Goal: Book appointment/travel/reservation

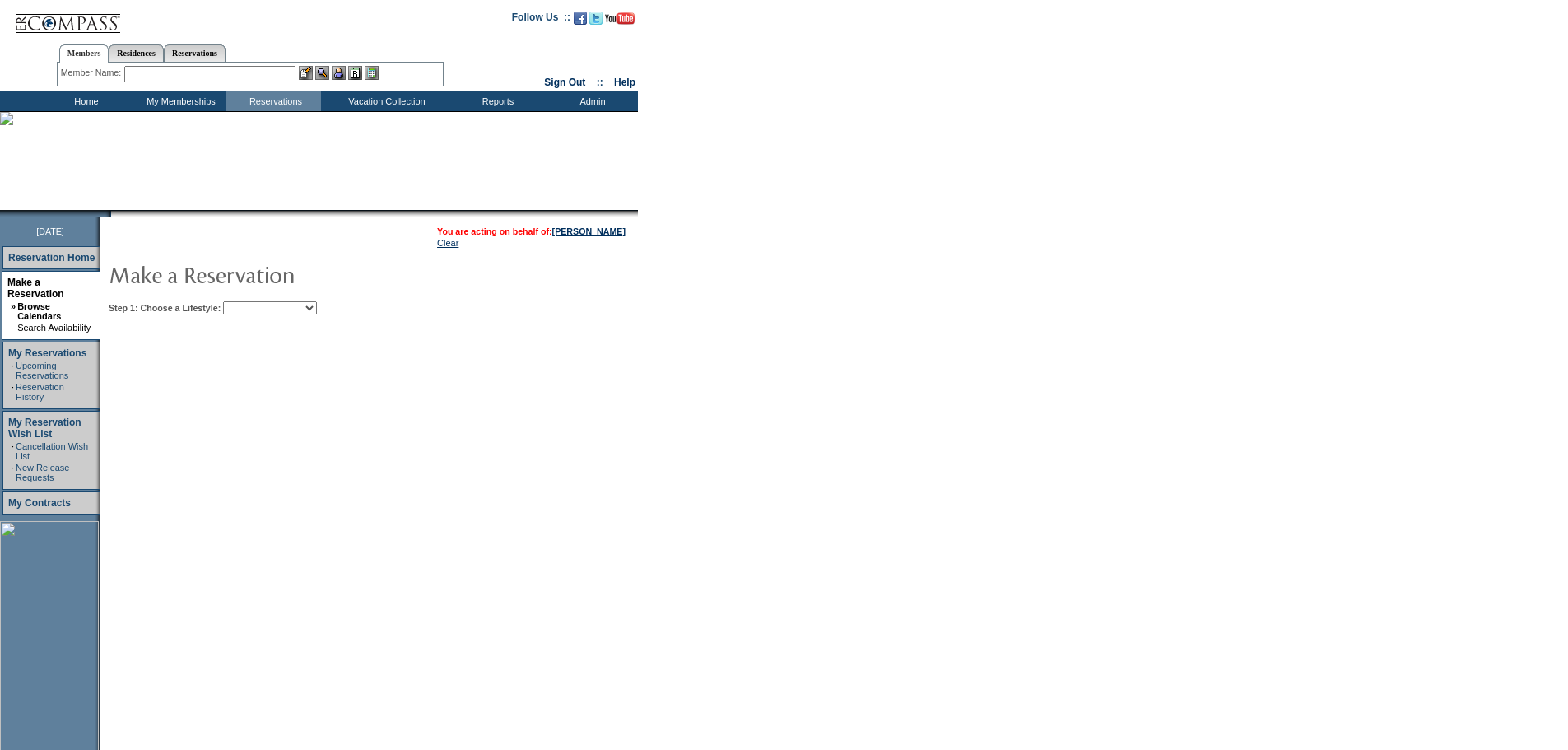
click at [317, 310] on select "Beach Leisure Metropolitan Mountain OIAL for Adventure OIAL for Couples OIAL fo…" at bounding box center [270, 307] width 94 height 13
select select "Mountain"
click at [251, 302] on select "Beach Leisure Metropolitan Mountain OIAL for Adventure OIAL for Couples OIAL fo…" at bounding box center [270, 307] width 94 height 13
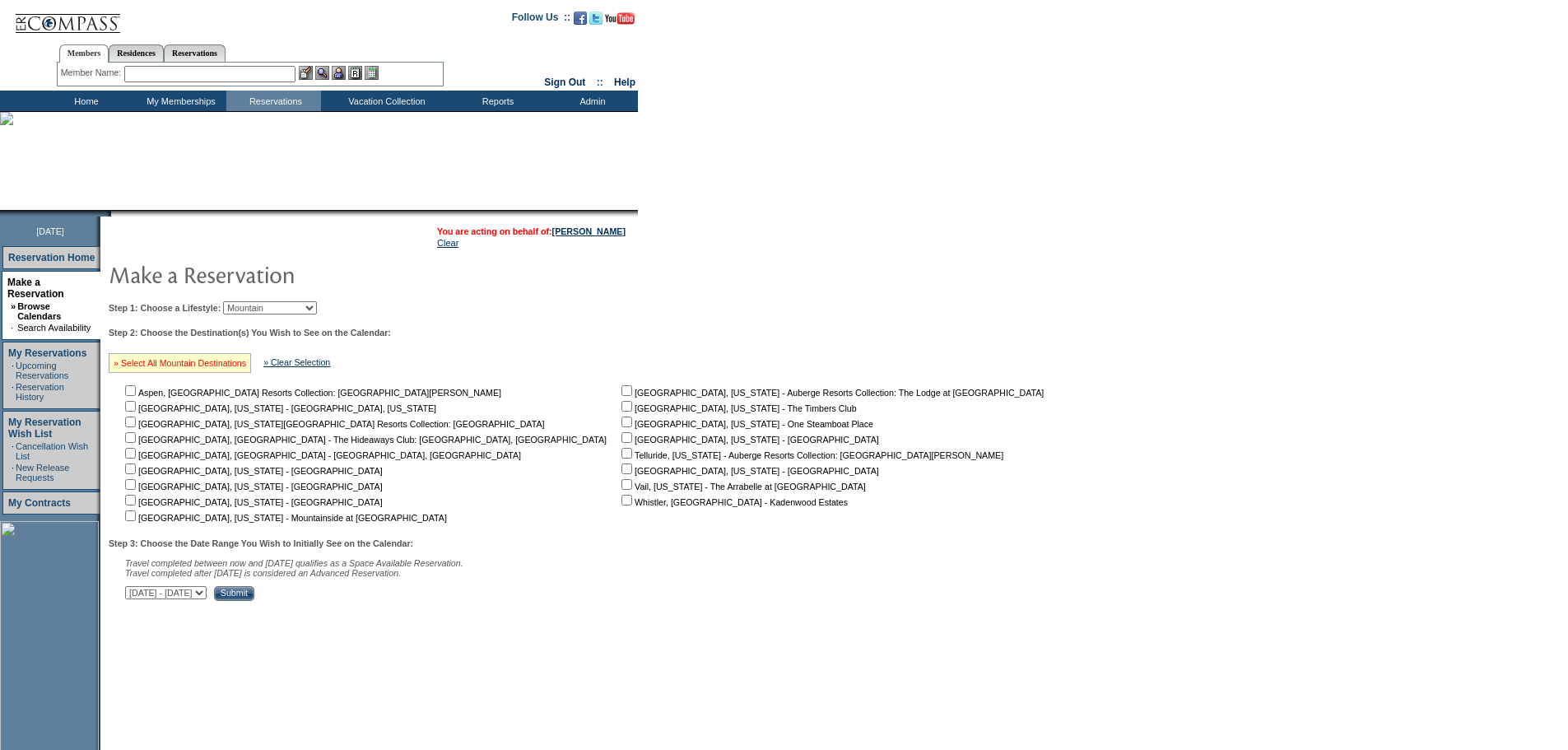
click at [246, 367] on link "» Select All Mountain Destinations" at bounding box center [180, 363] width 132 height 10
checkbox input "true"
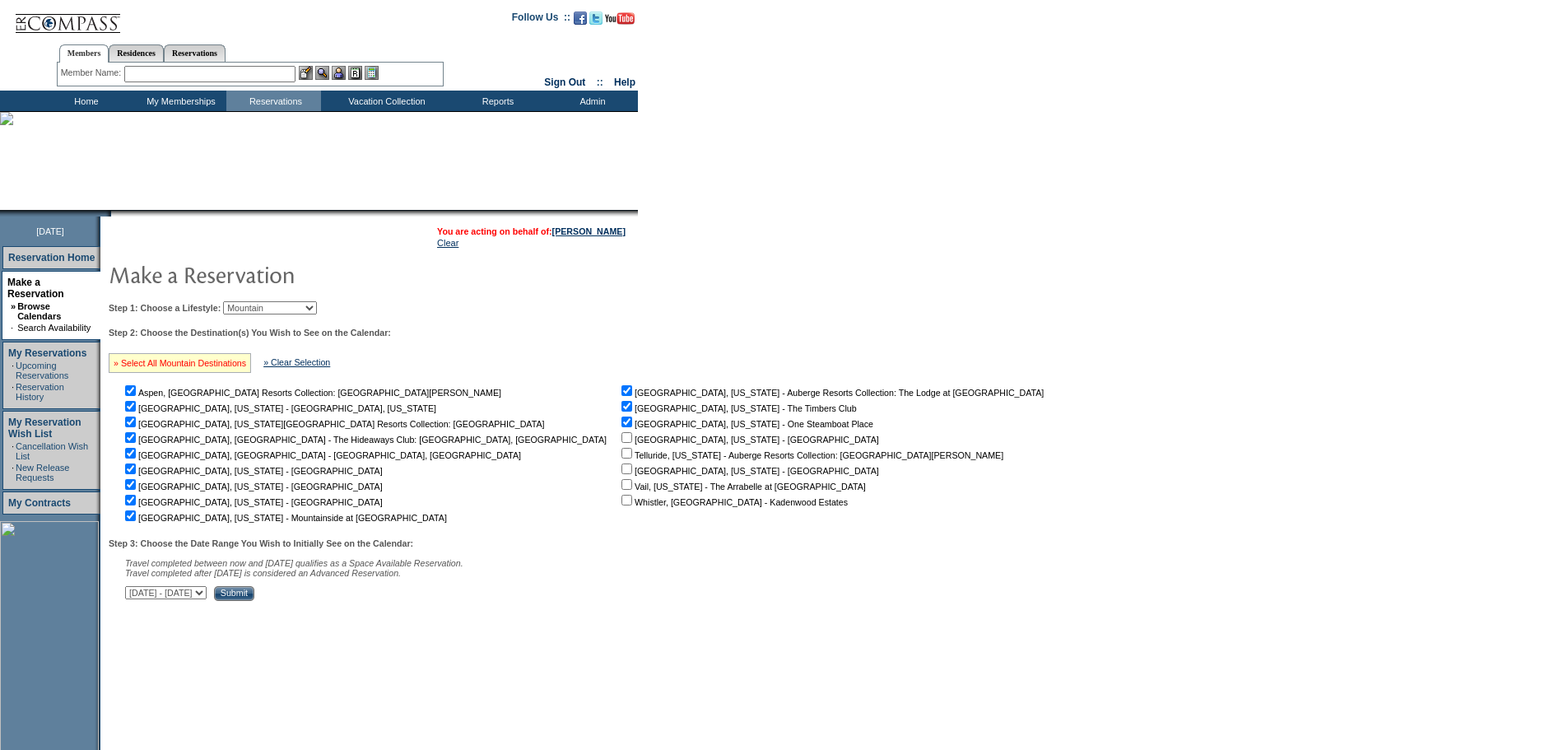
checkbox input "true"
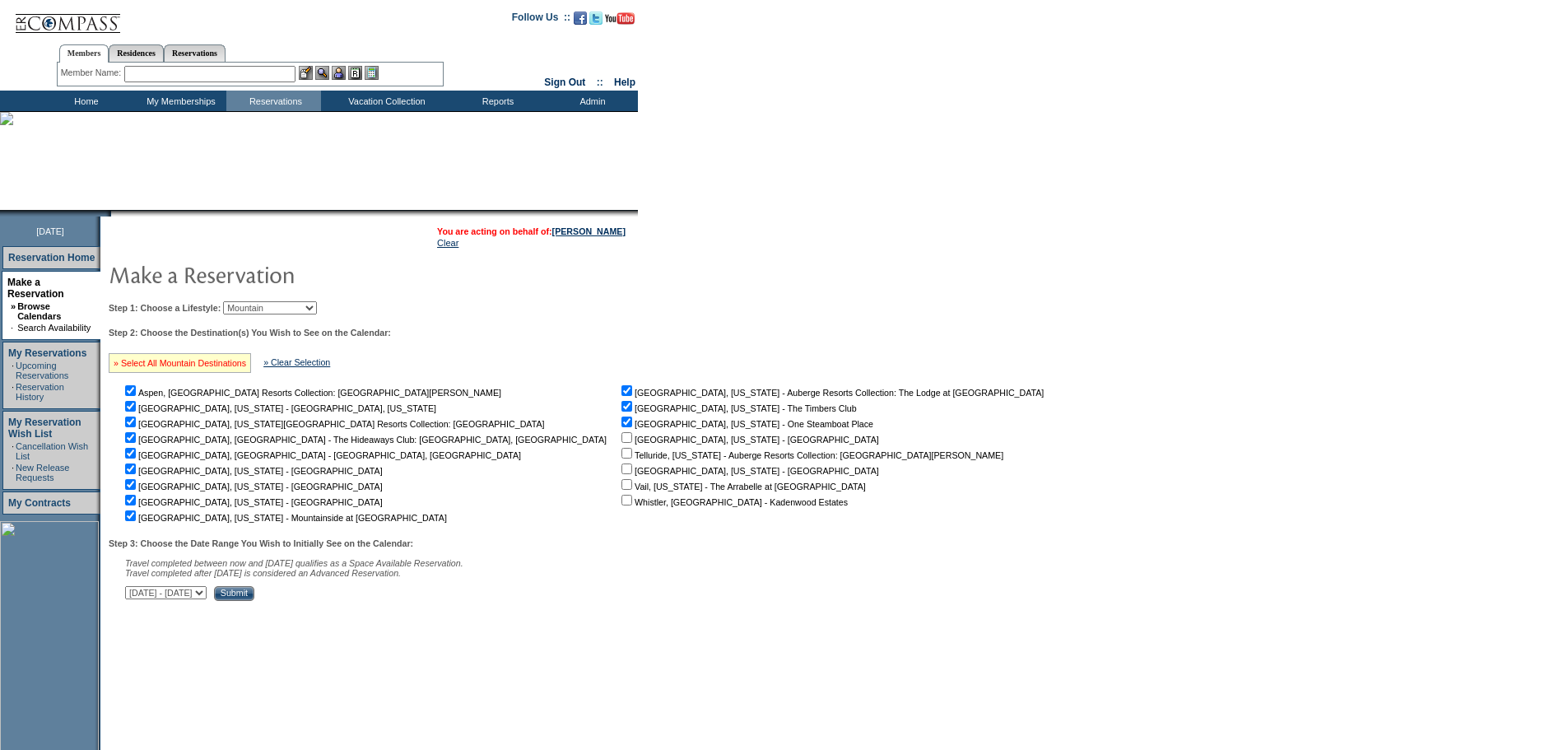
checkbox input "true"
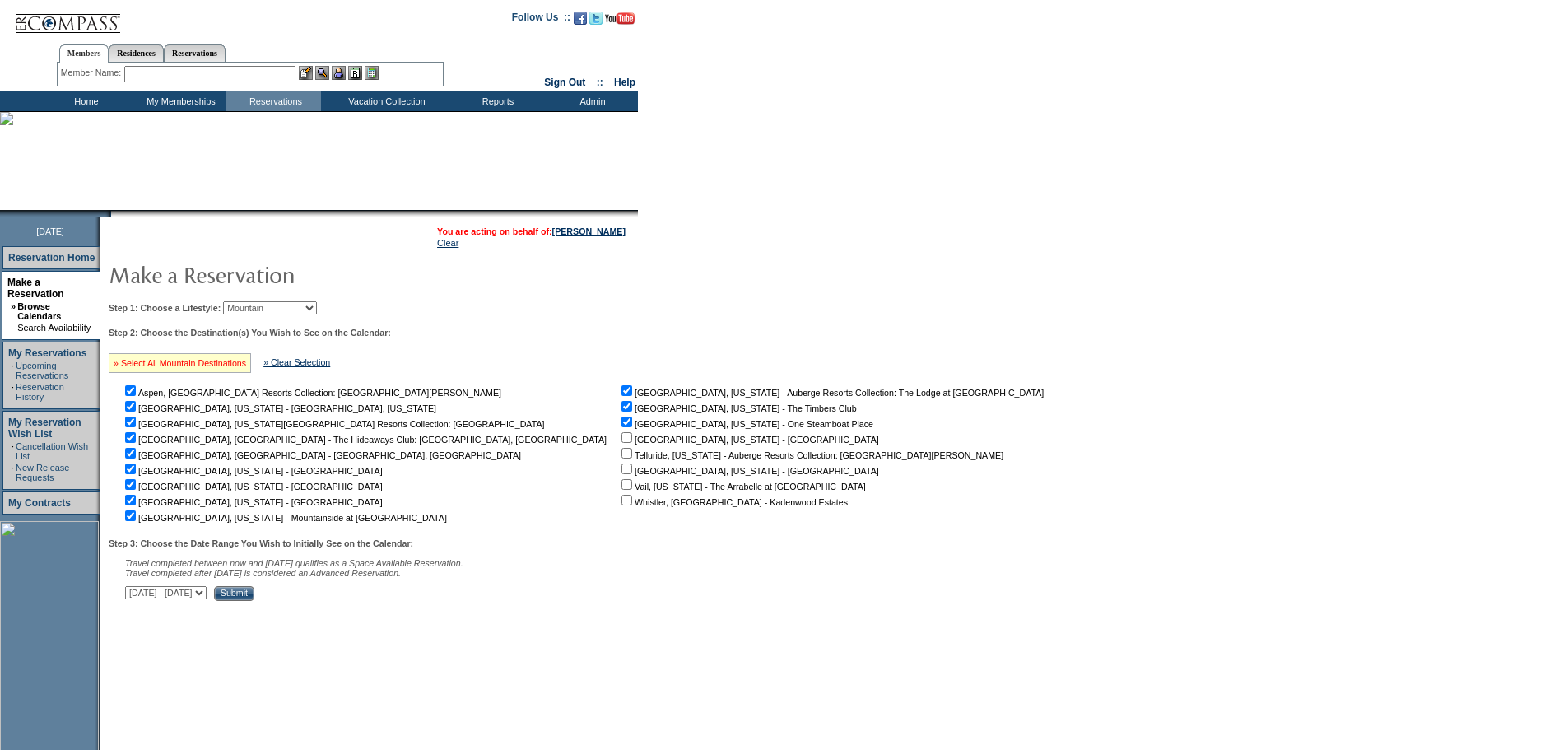
checkbox input "true"
click at [254, 601] on input "Submit" at bounding box center [233, 593] width 41 height 15
